Goal: Task Accomplishment & Management: Manage account settings

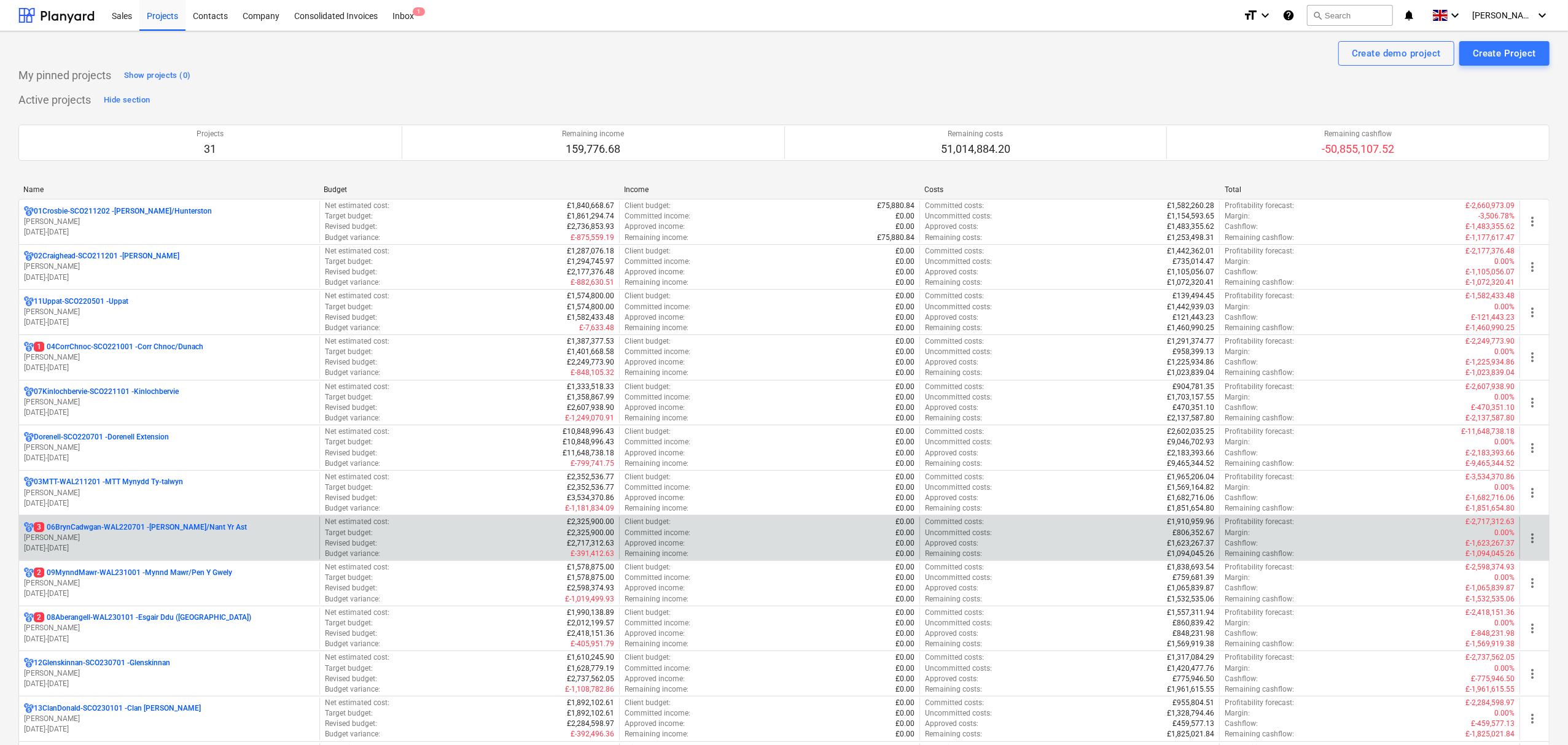
click at [132, 533] on p "3 06BrynCadwgan-WAL220701 - Bryn Cadwgan/Nant Yr Ast" at bounding box center [140, 528] width 213 height 11
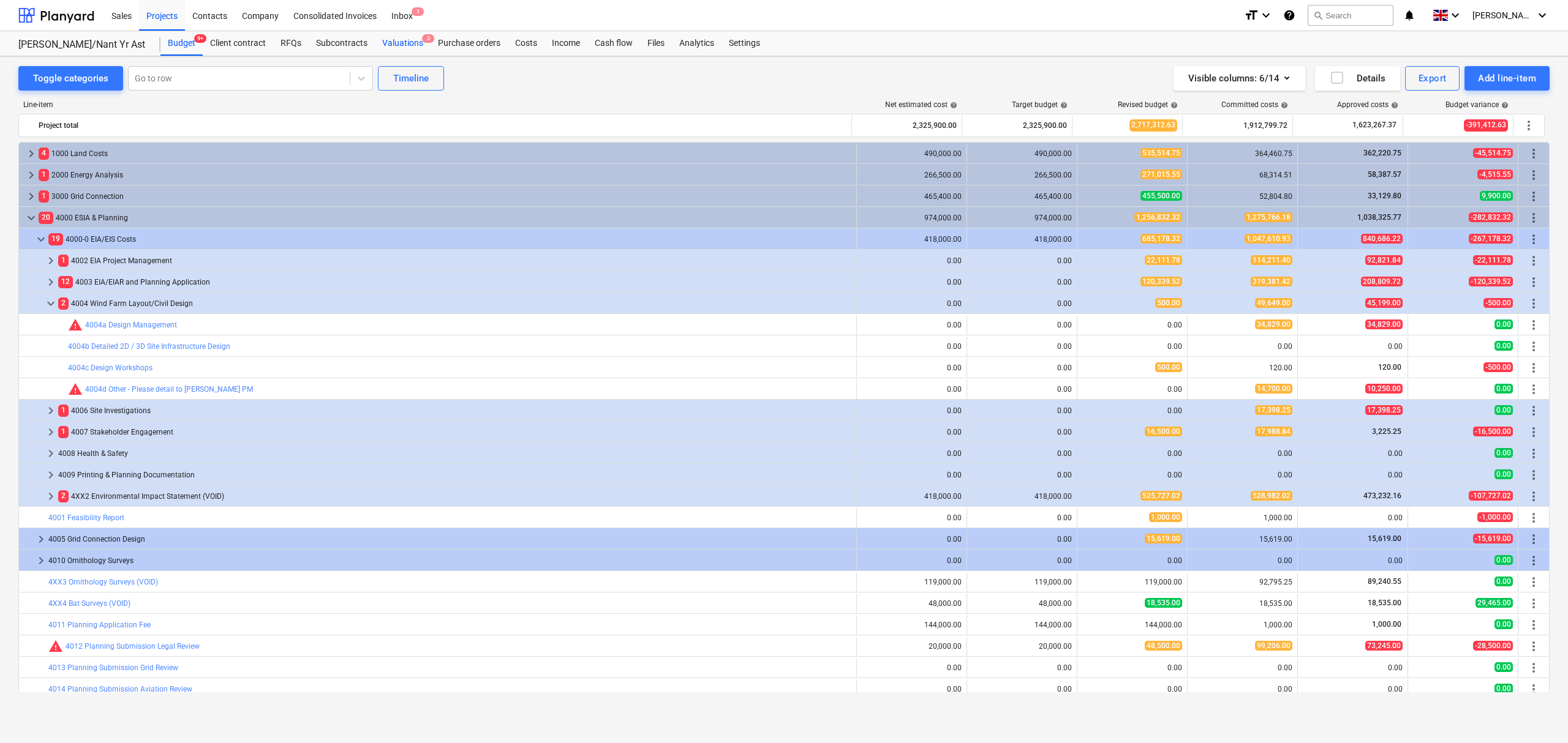
click at [402, 48] on div "Valuations 3" at bounding box center [403, 43] width 55 height 24
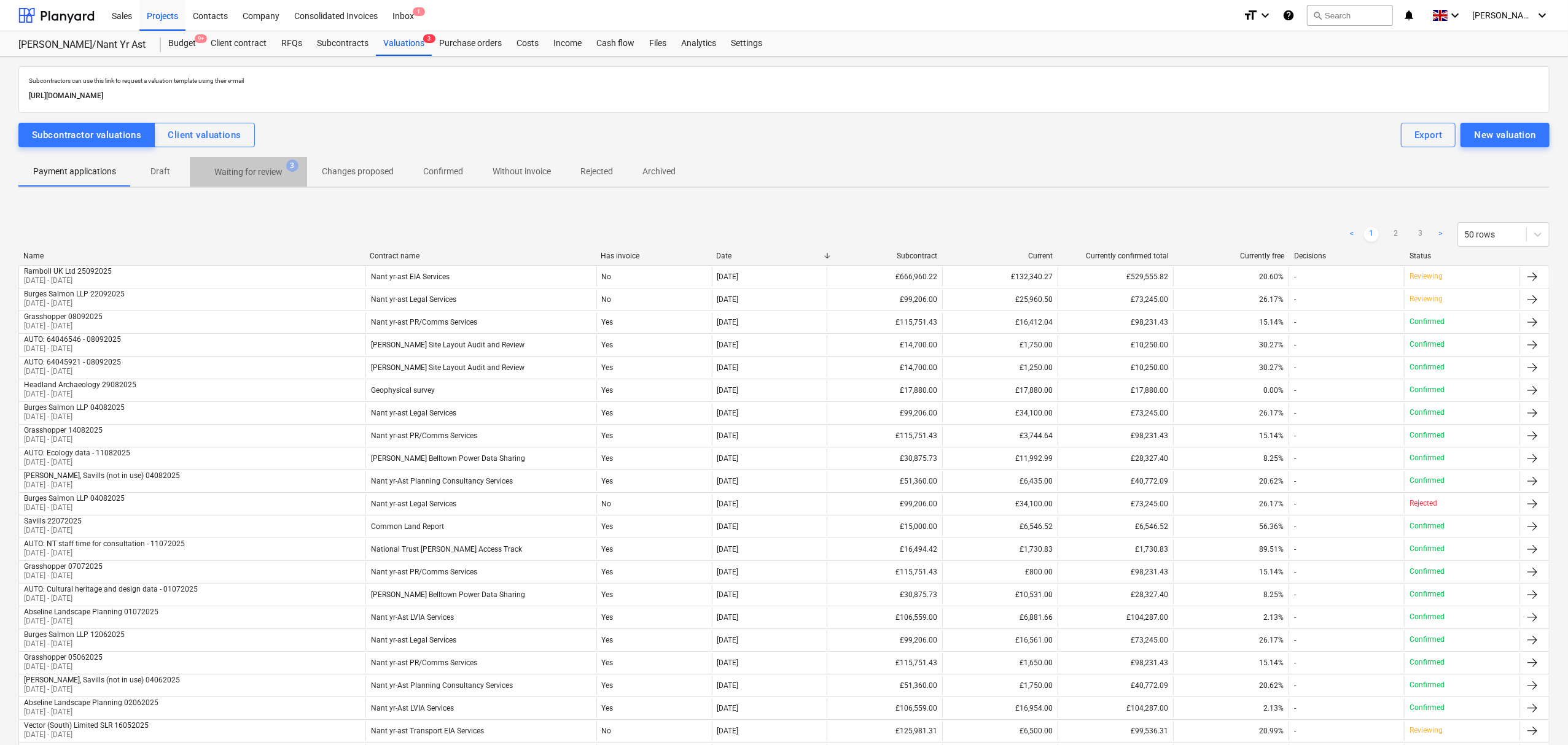
click at [274, 162] on span "Waiting for review 3" at bounding box center [248, 172] width 118 height 22
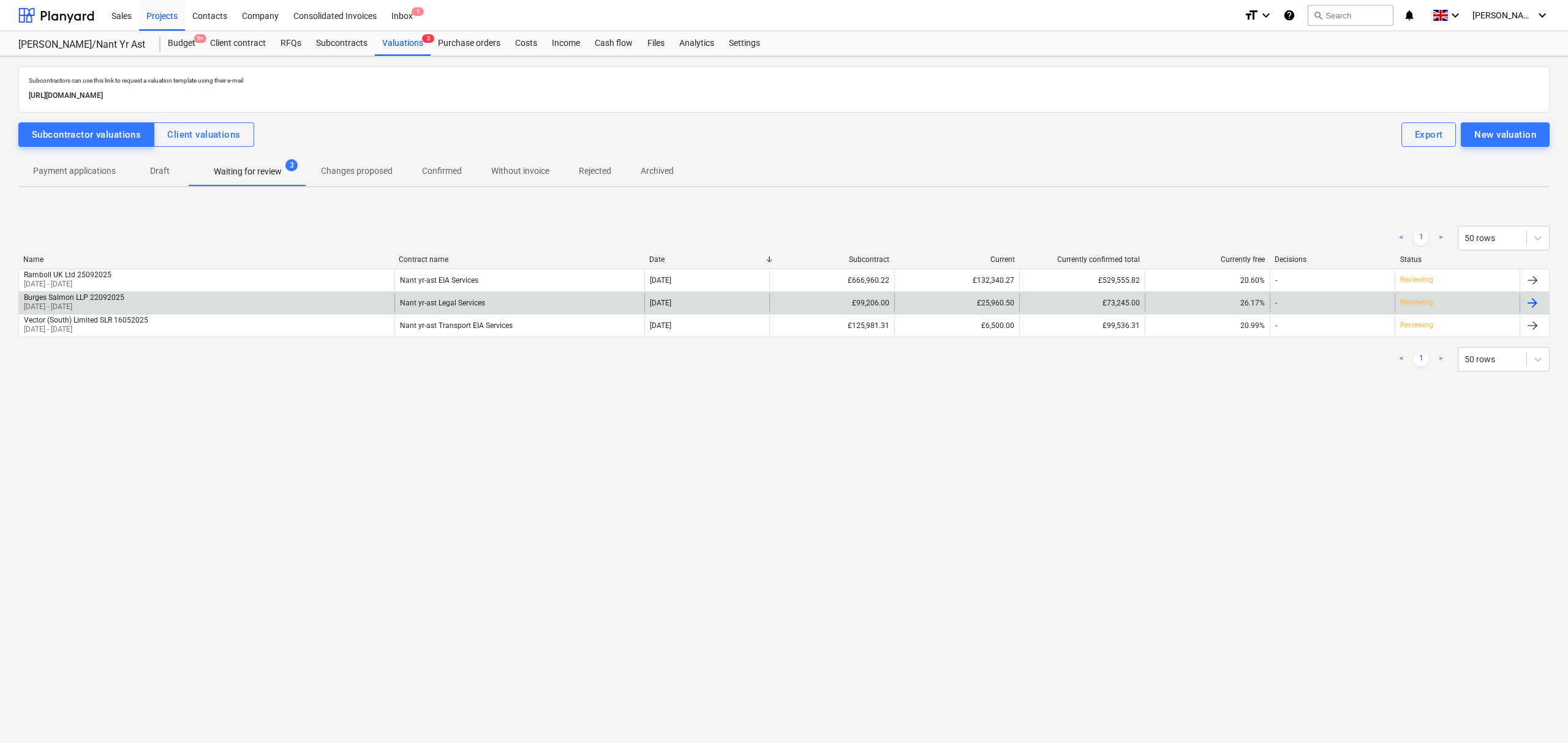
click at [138, 305] on div "Burges Salmon LLP 22092025 24 Jul 2025 - 27 Aug 2025" at bounding box center [206, 303] width 376 height 20
click at [184, 297] on div "Burges Salmon LLP 22092025 24 Jul 2025 - 27 Aug 2025" at bounding box center [206, 303] width 376 height 20
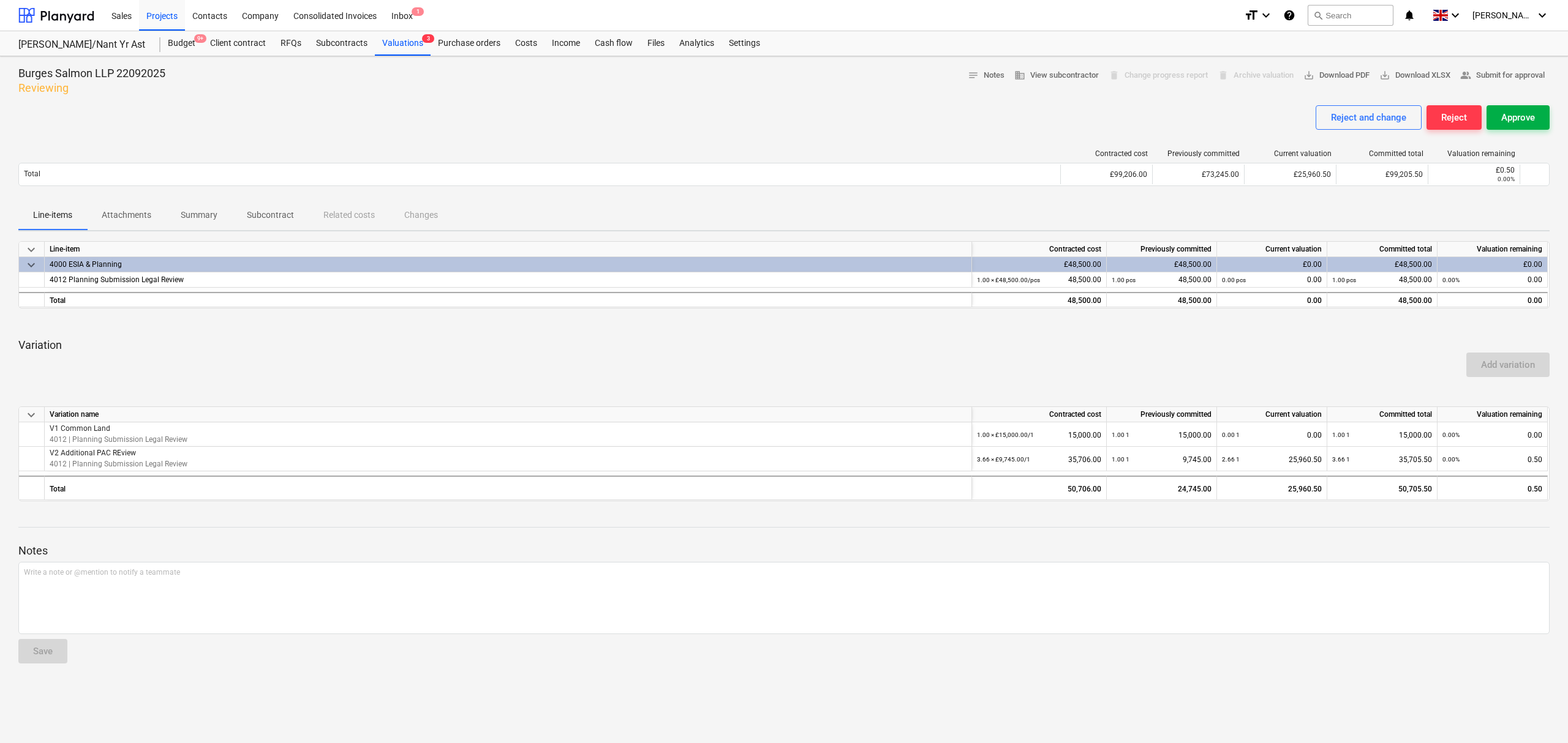
click at [1526, 117] on div "Approve" at bounding box center [1517, 118] width 33 height 16
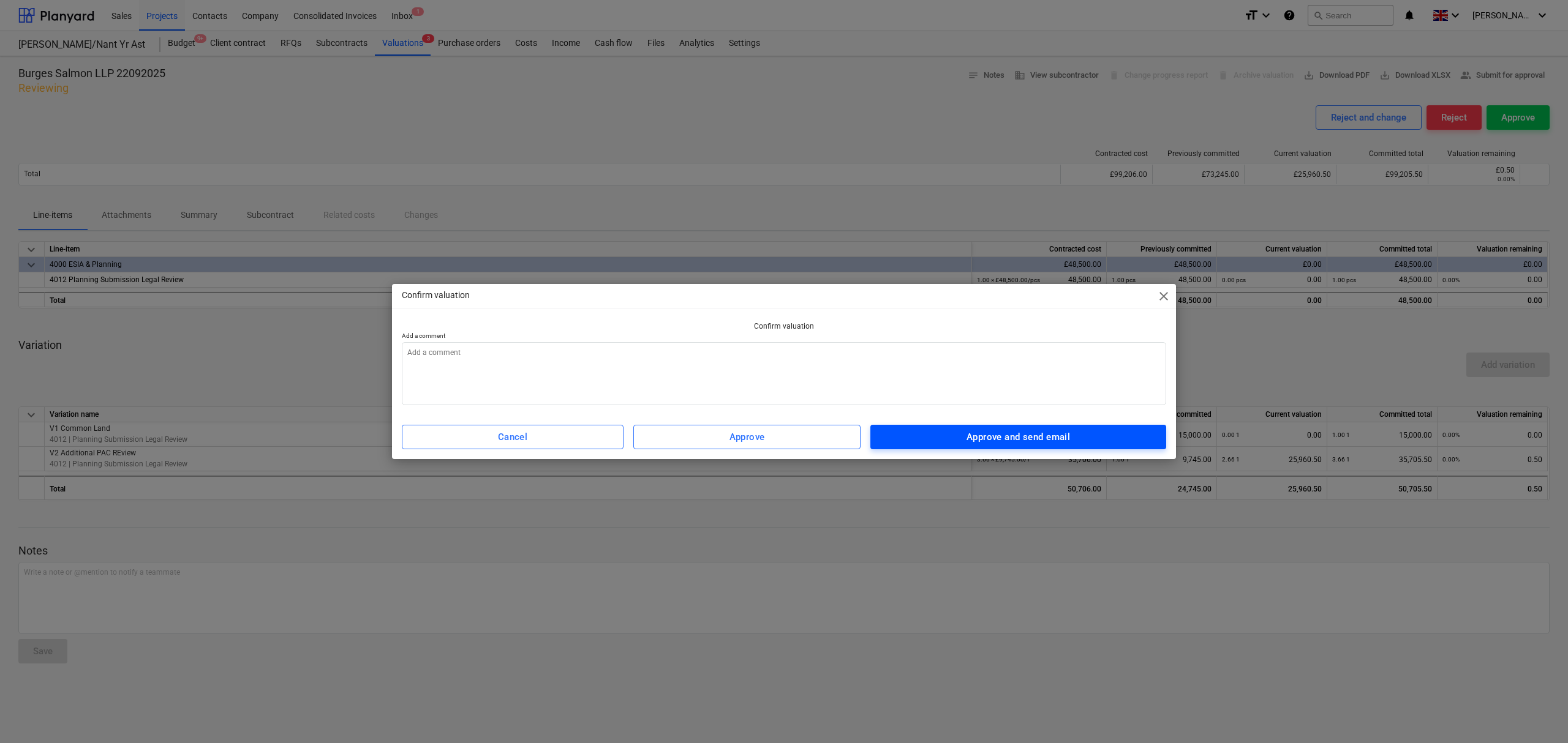
click at [961, 437] on span "Approve and send email" at bounding box center [1019, 437] width 269 height 16
type textarea "x"
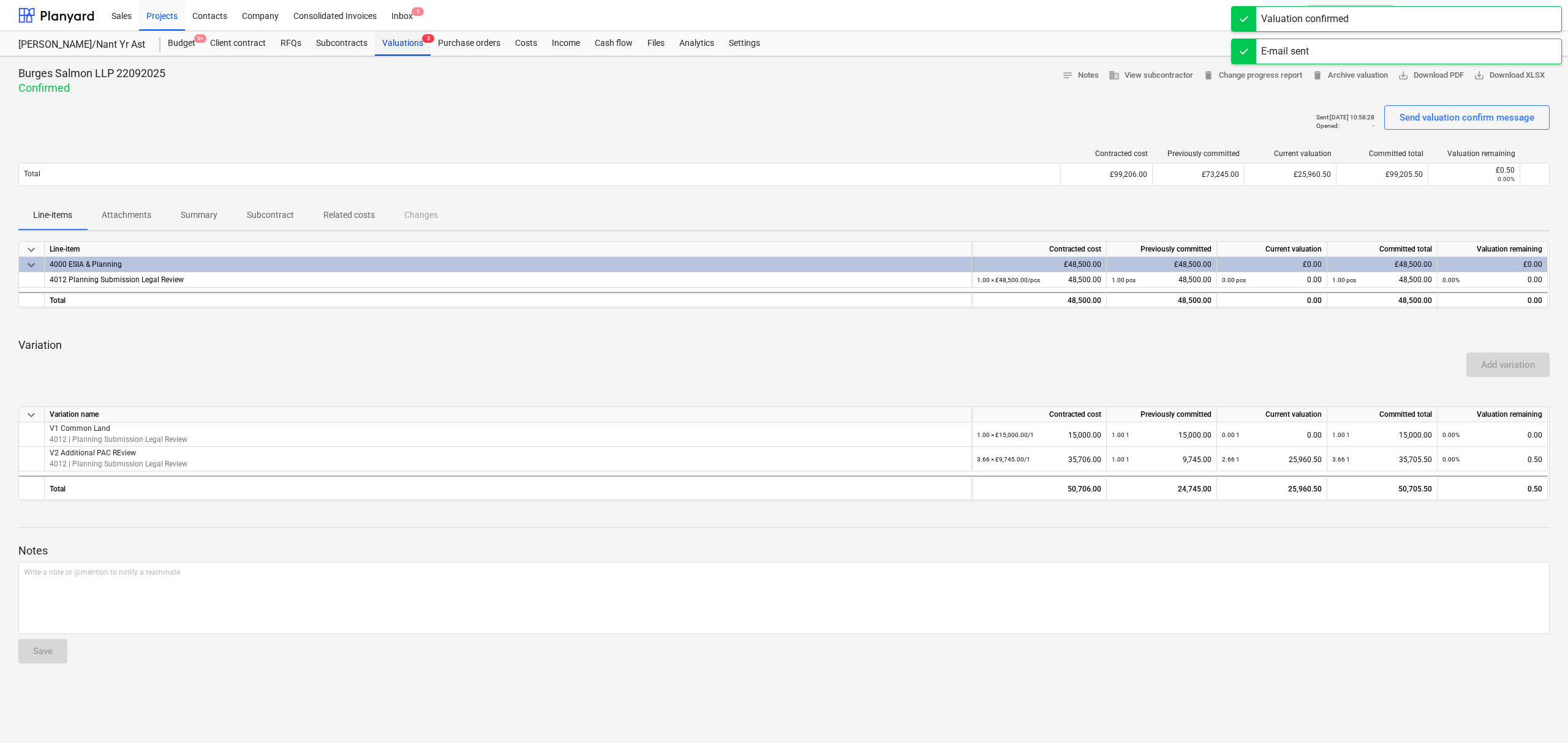
click at [409, 39] on div "Valuations 3" at bounding box center [403, 43] width 55 height 24
